Goal: Find specific page/section: Find specific page/section

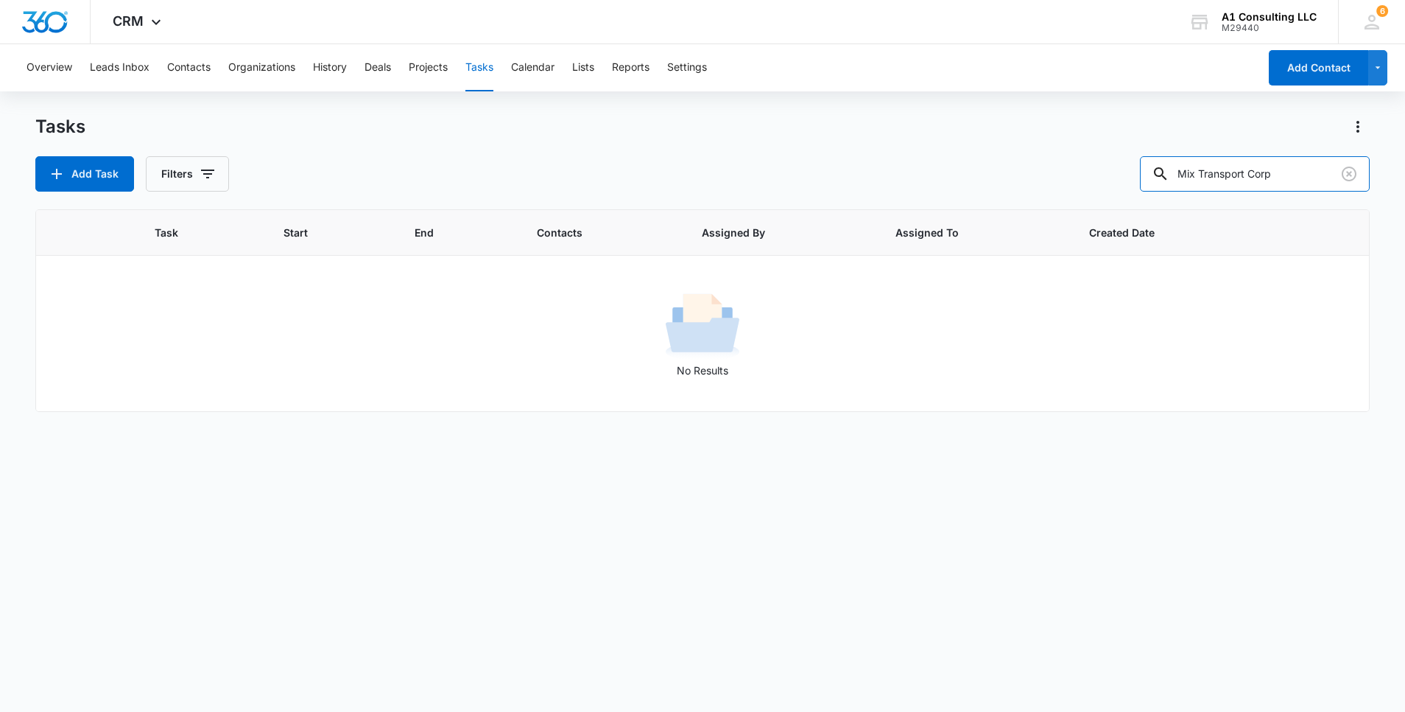
drag, startPoint x: 1309, startPoint y: 175, endPoint x: 1042, endPoint y: 175, distance: 267.4
click at [1042, 175] on div "Add Task Filters Mix Transport Corp" at bounding box center [702, 173] width 1335 height 35
paste input "Integrity Partners Enterprise"
click at [1193, 179] on input "Integrity Partners Enterprise" at bounding box center [1255, 173] width 230 height 35
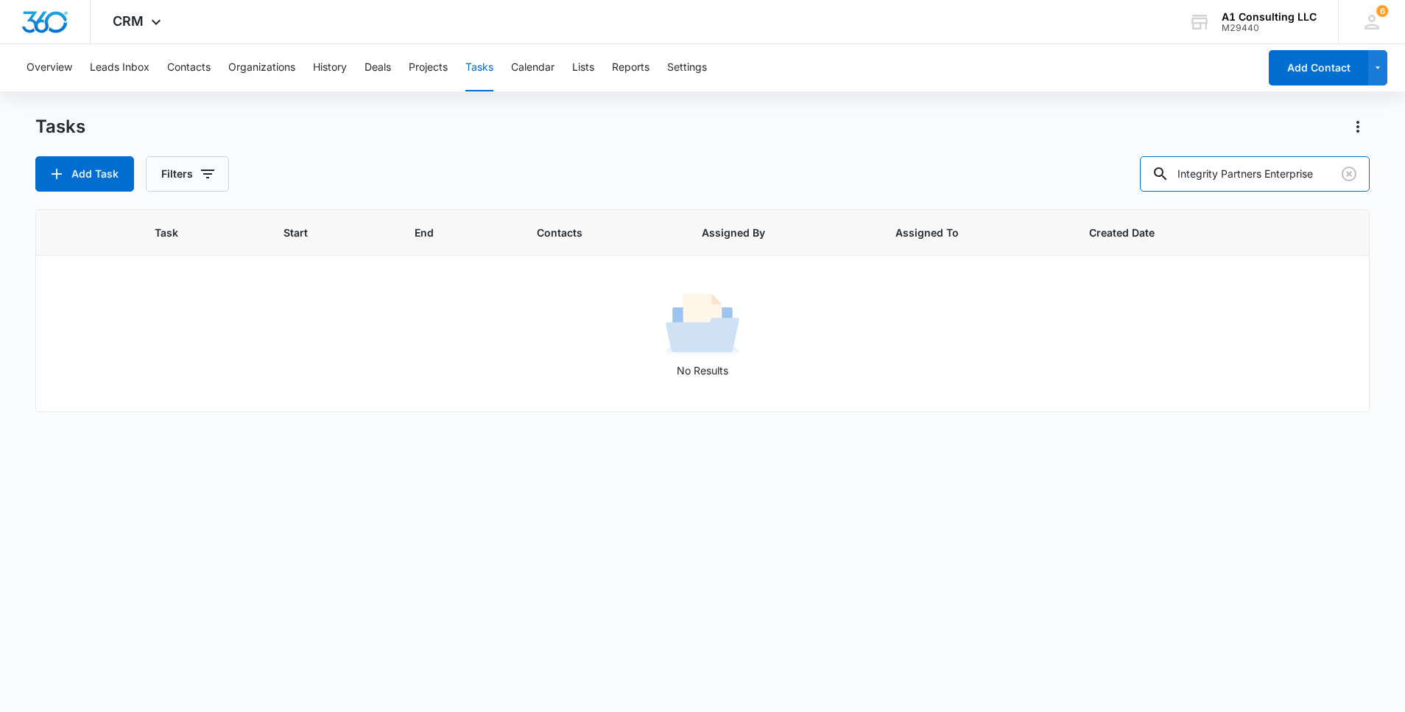
scroll to position [0, 0]
click at [1304, 179] on input "Integrity Partners Enterprise" at bounding box center [1255, 173] width 230 height 35
type input "I"
click at [200, 73] on button "Contacts" at bounding box center [188, 67] width 43 height 47
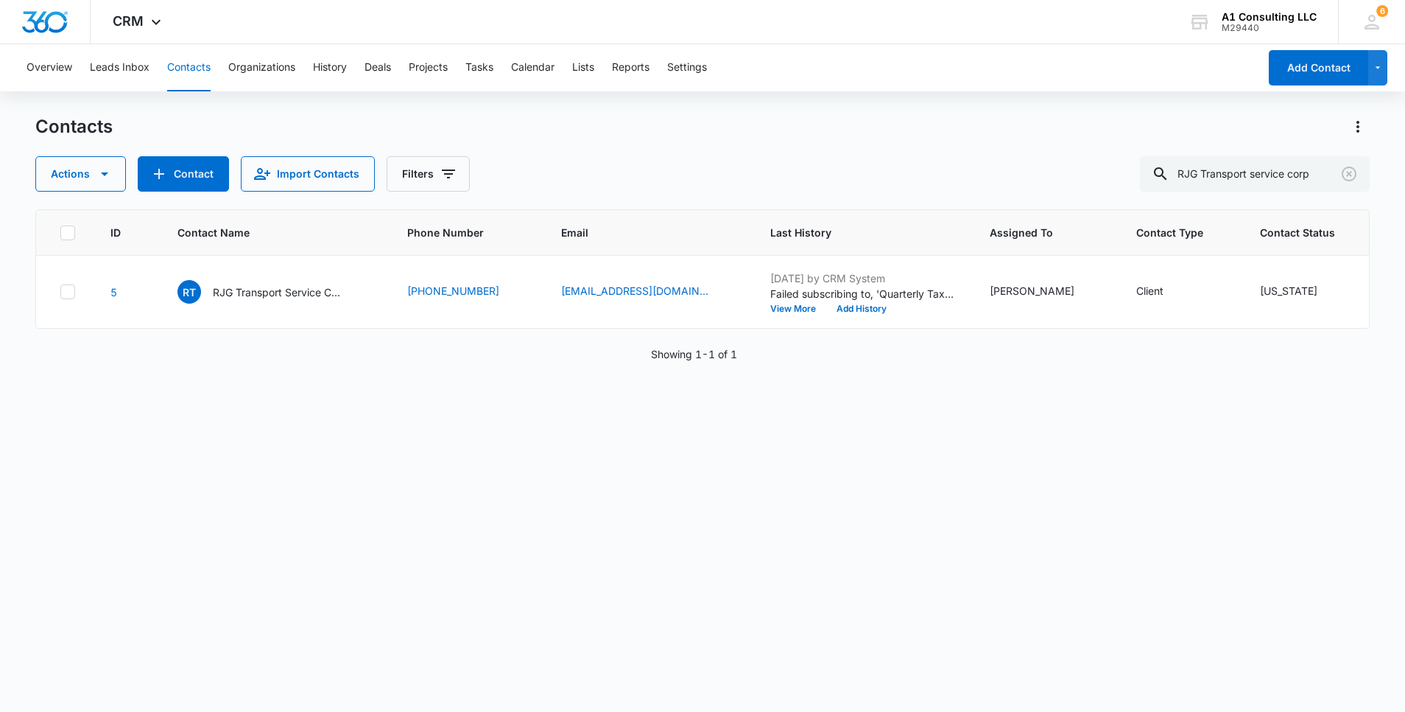
click at [911, 153] on div "Contacts Actions Contact Import Contacts Filters RJG Transport service corp" at bounding box center [702, 153] width 1335 height 77
click at [1343, 175] on icon "Clear" at bounding box center [1349, 173] width 15 height 15
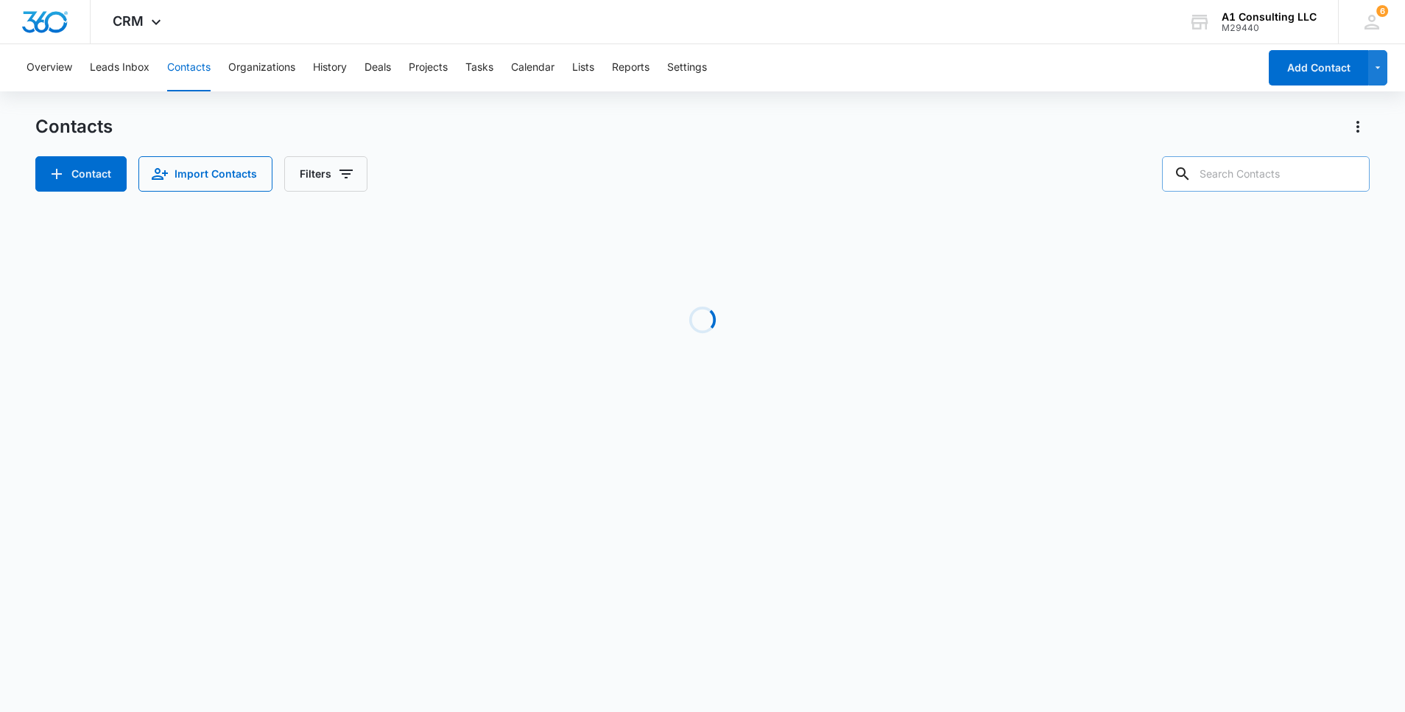
click at [1273, 180] on input "text" at bounding box center [1266, 173] width 208 height 35
paste input "Integrity Partners Enterprise"
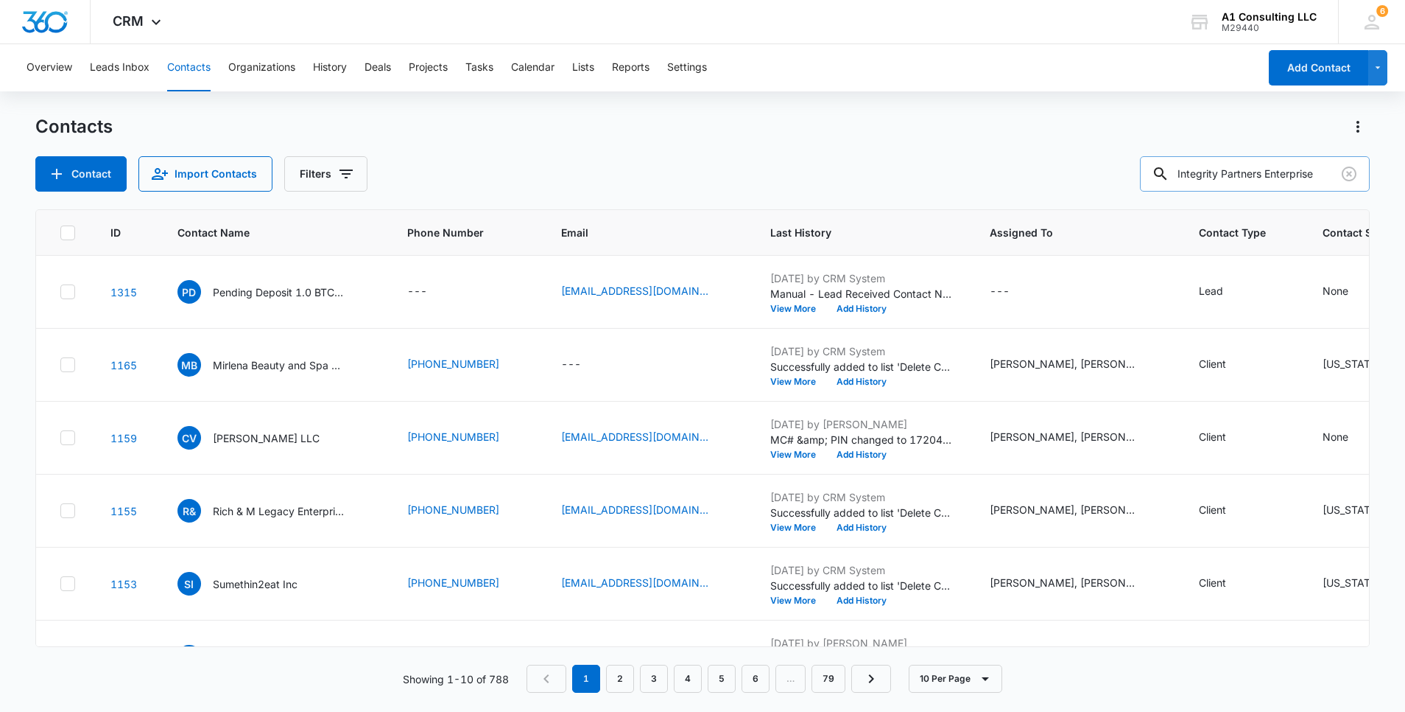
type input "Integrity Partners Enterprise"
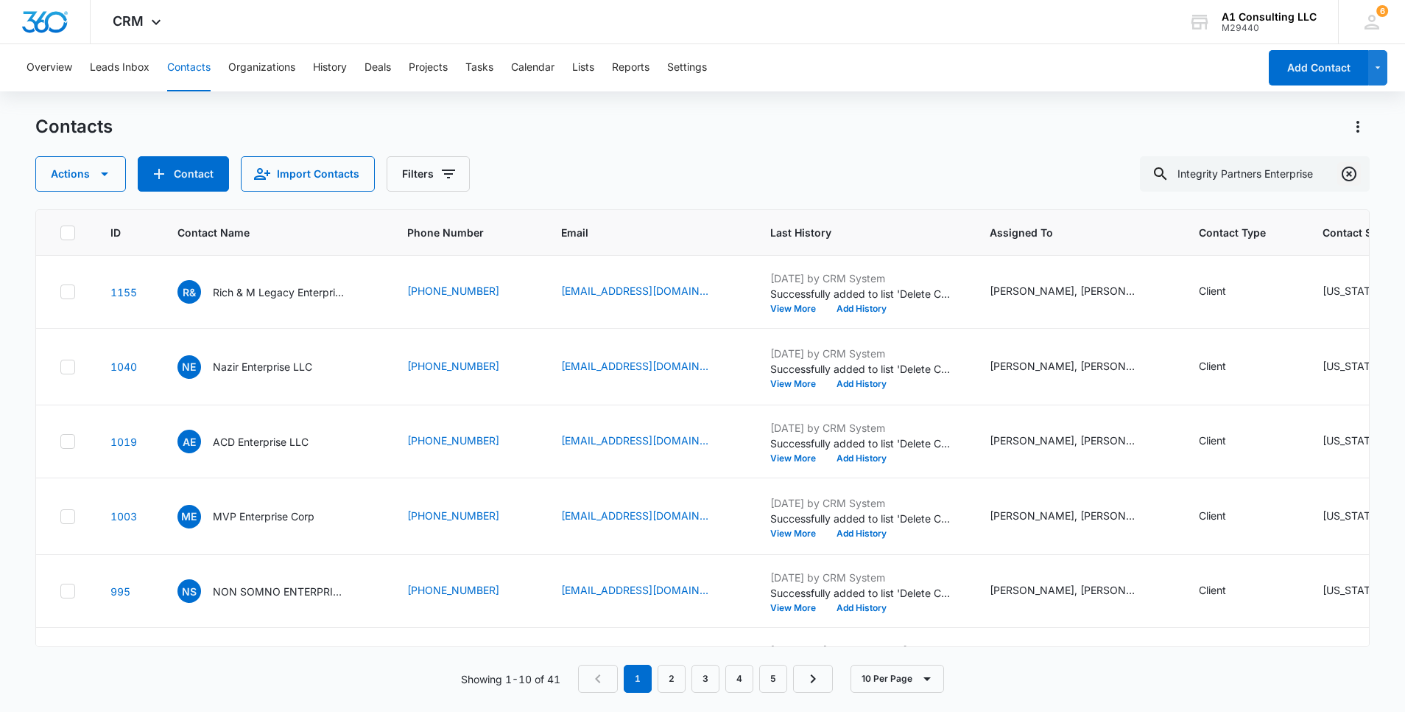
scroll to position [0, 0]
click at [1349, 173] on icon "Clear" at bounding box center [1349, 173] width 15 height 15
